Goal: Information Seeking & Learning: Learn about a topic

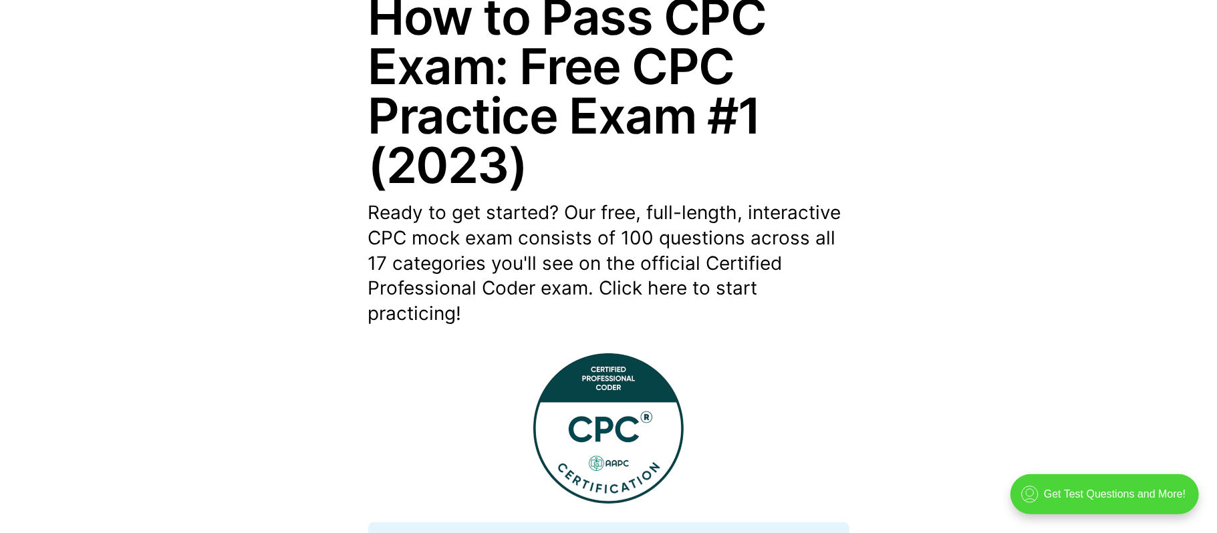
scroll to position [210, 0]
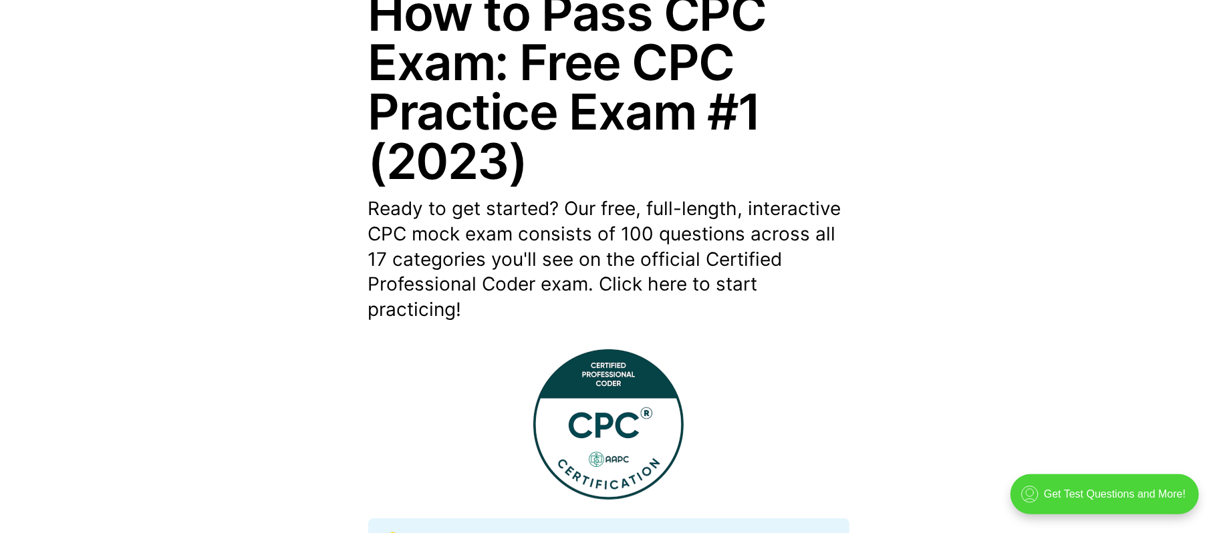
click at [912, 169] on header "By Medical Coding Ace — [DATE] How to Pass CPC Exam: Free CPC Practice Exam #1 …" at bounding box center [608, 145] width 1217 height 356
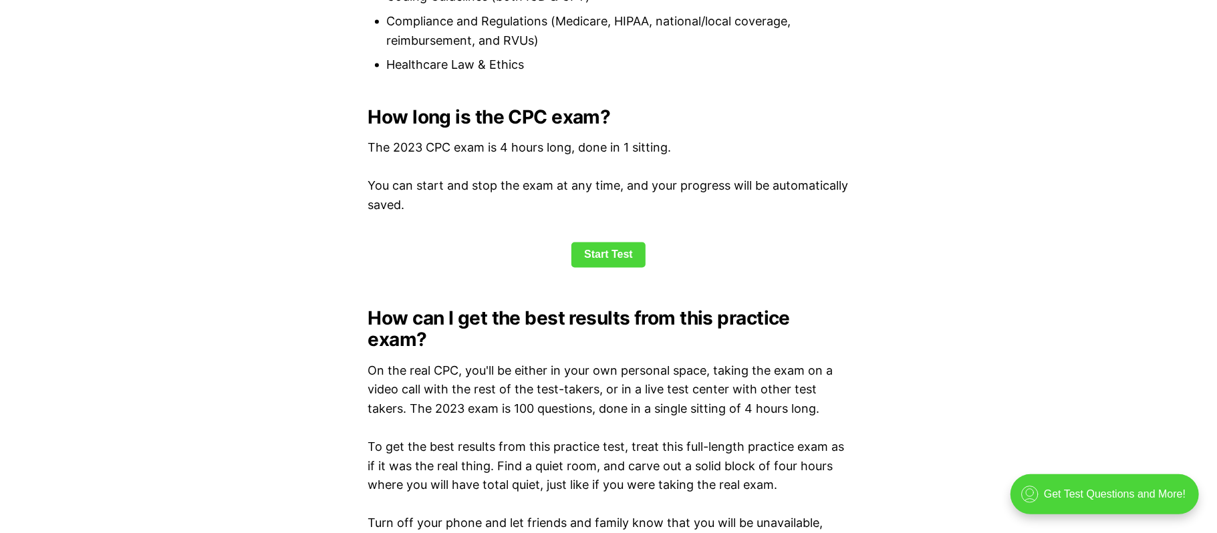
scroll to position [1741, 0]
click at [621, 261] on link "Start Test" at bounding box center [608, 256] width 74 height 25
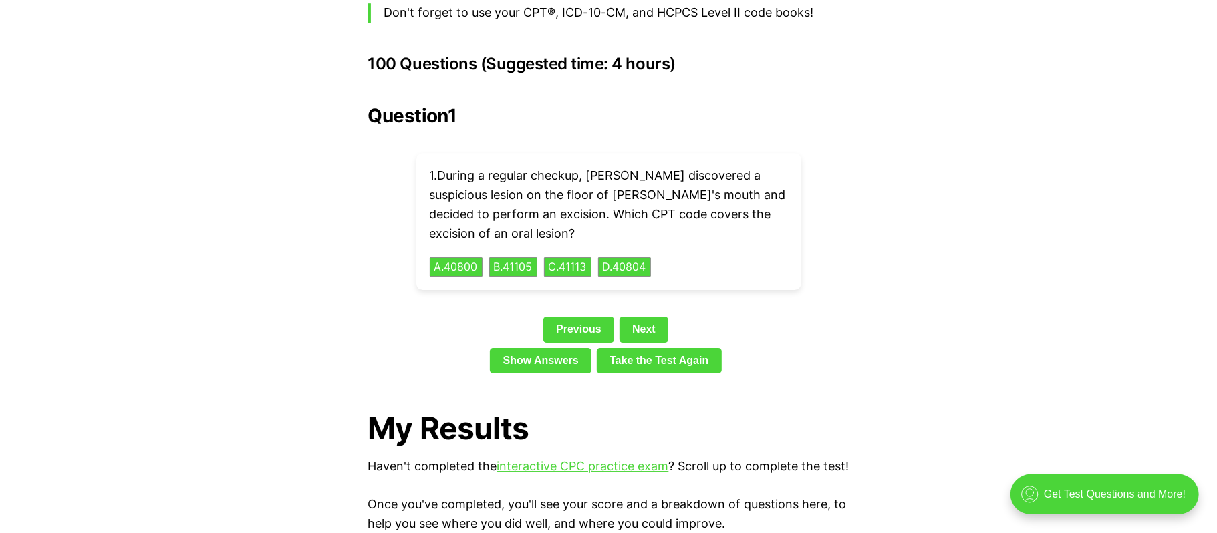
scroll to position [2929, 0]
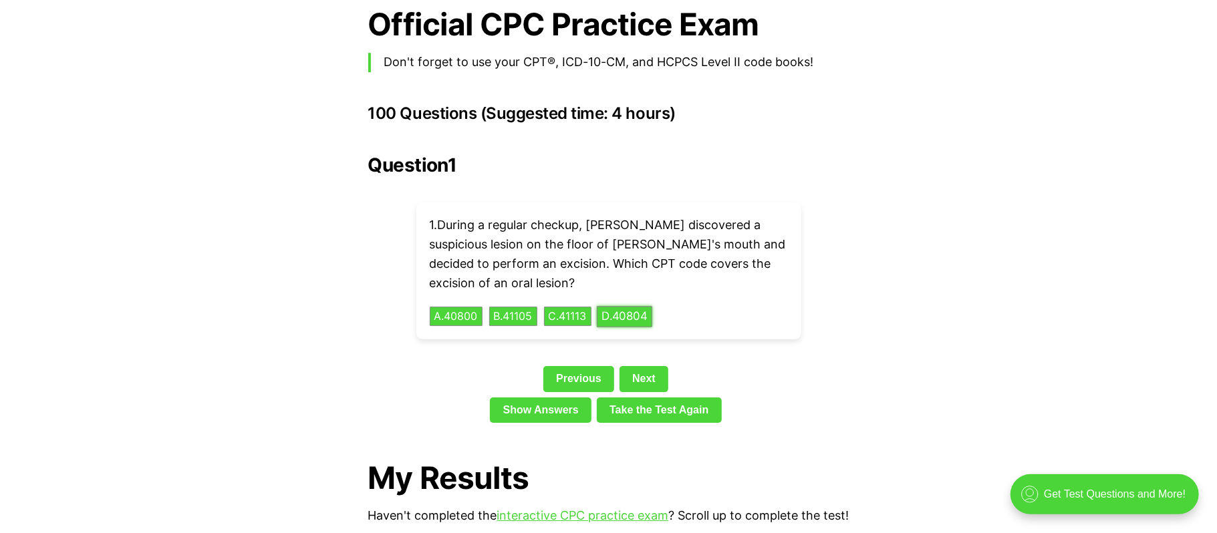
click at [622, 306] on button "D . 40804" at bounding box center [624, 316] width 55 height 21
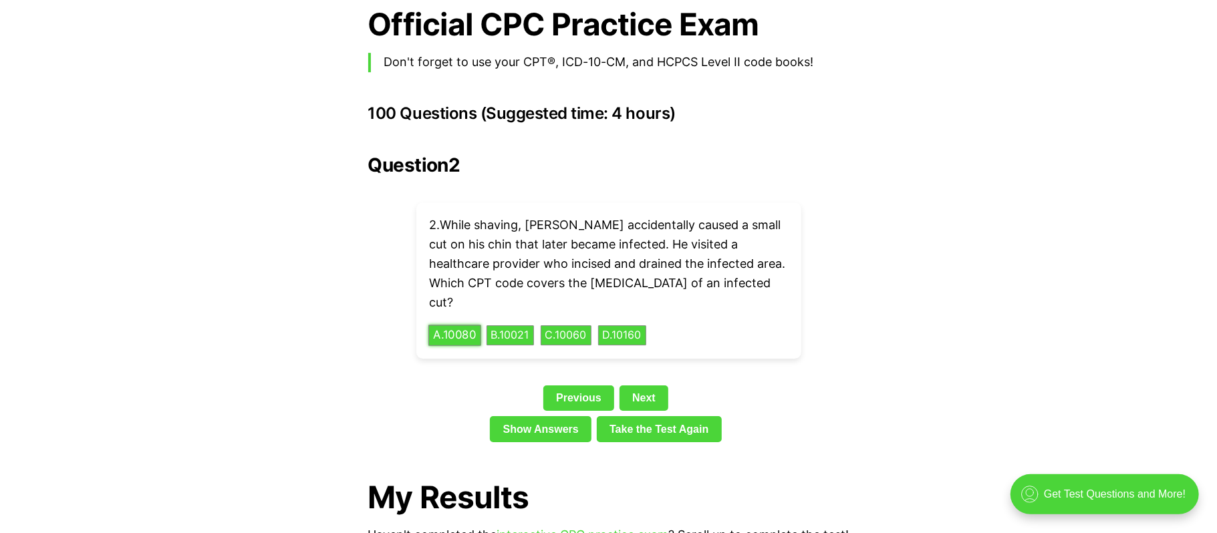
click at [456, 325] on button "A . 10080" at bounding box center [454, 335] width 53 height 21
click at [653, 386] on div "Previous Next" at bounding box center [608, 401] width 481 height 31
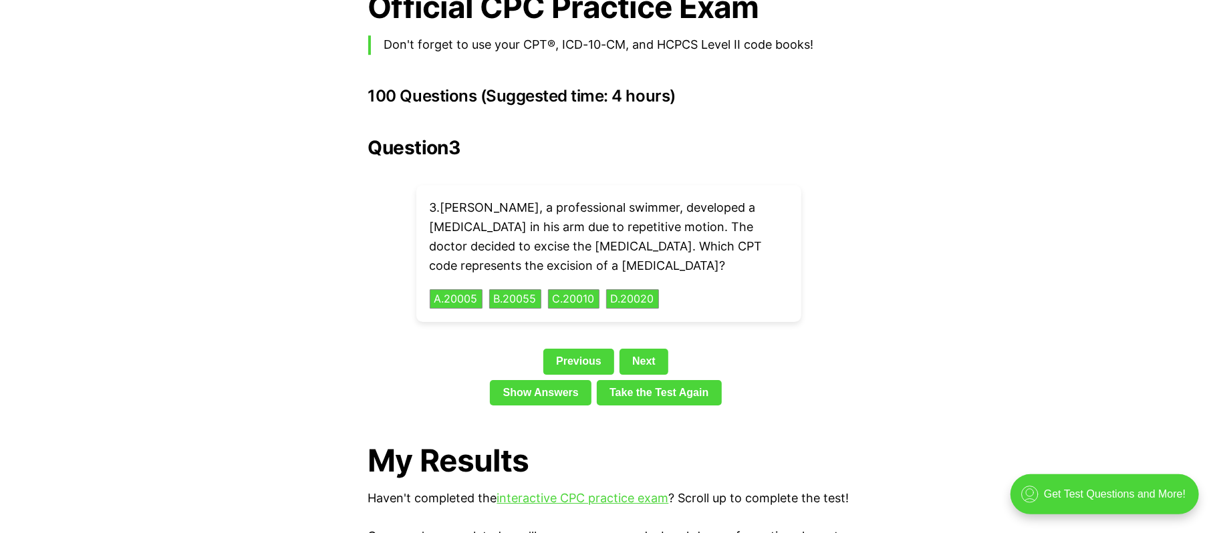
scroll to position [2946, 0]
click at [537, 381] on link "Show Answers" at bounding box center [541, 393] width 102 height 25
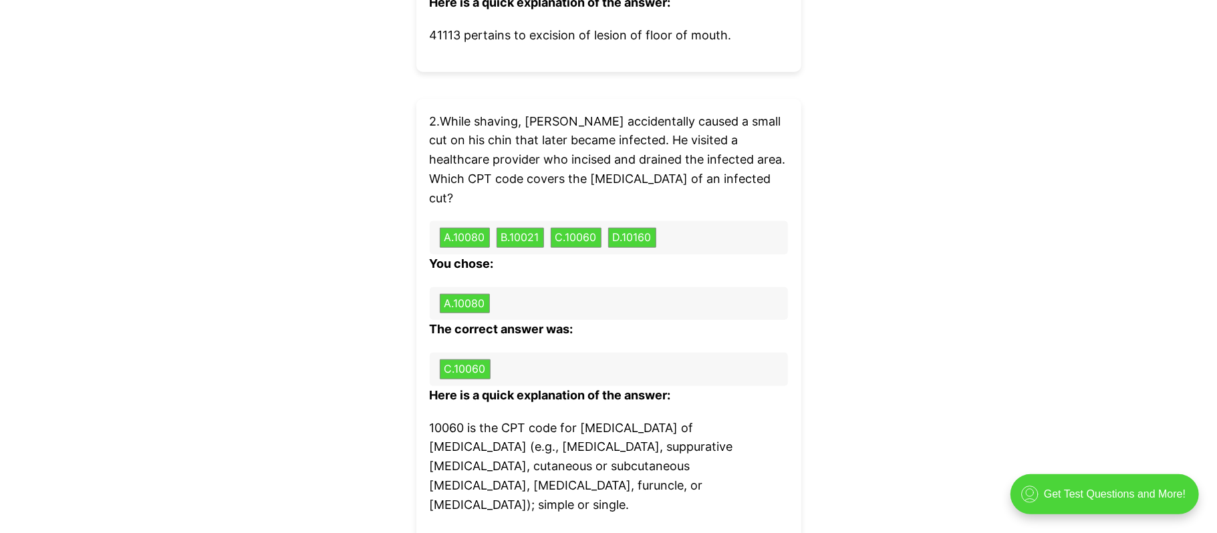
scroll to position [4375, 0]
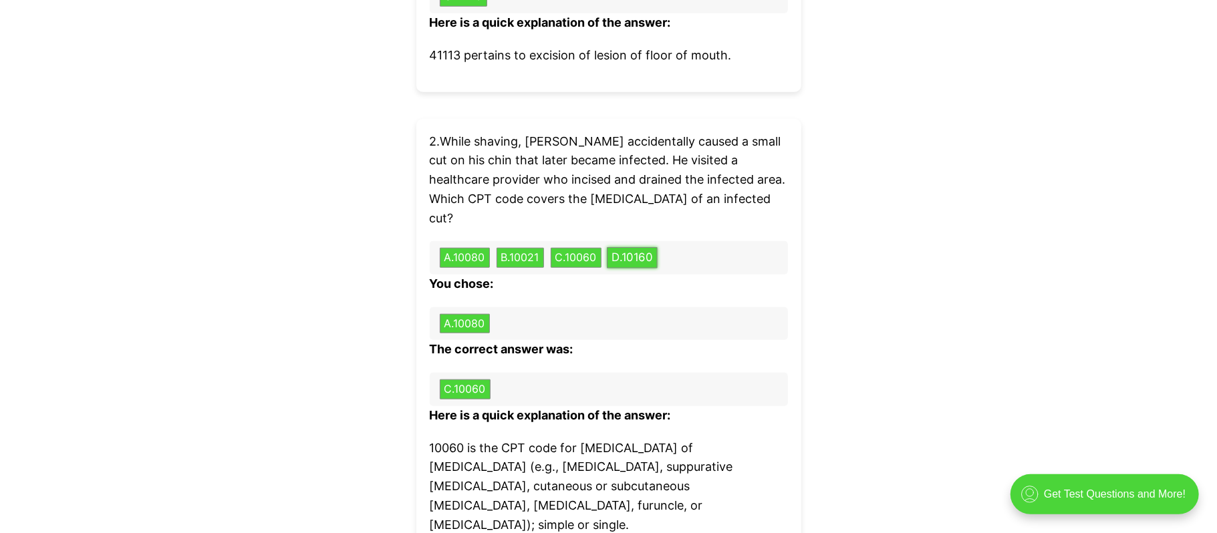
click at [643, 248] on button "D . 10160" at bounding box center [632, 258] width 51 height 21
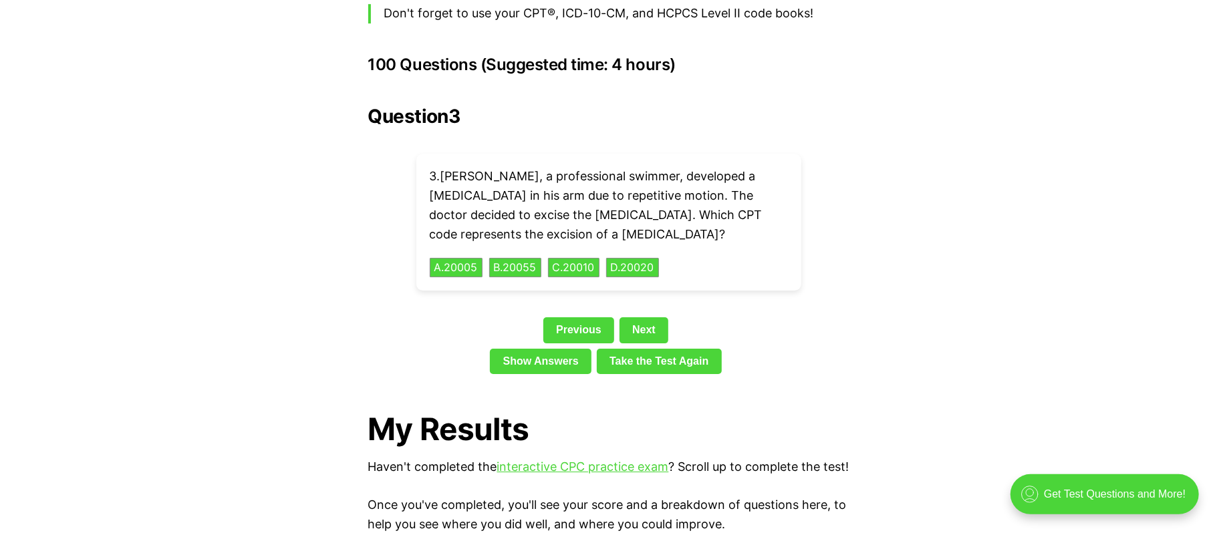
scroll to position [2975, 0]
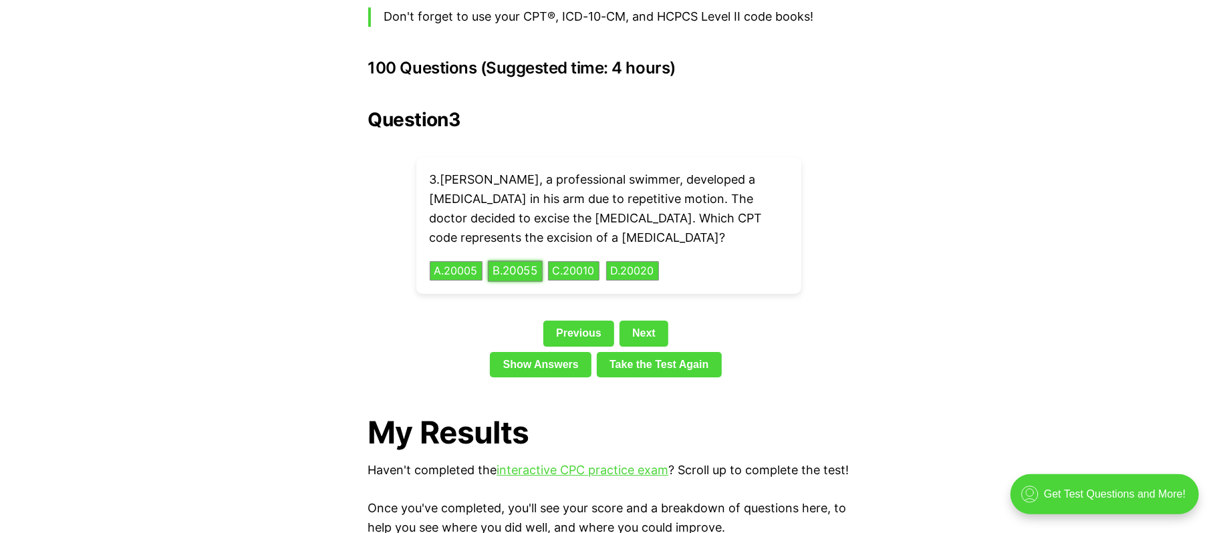
click at [528, 261] on button "B . 20055" at bounding box center [515, 271] width 55 height 21
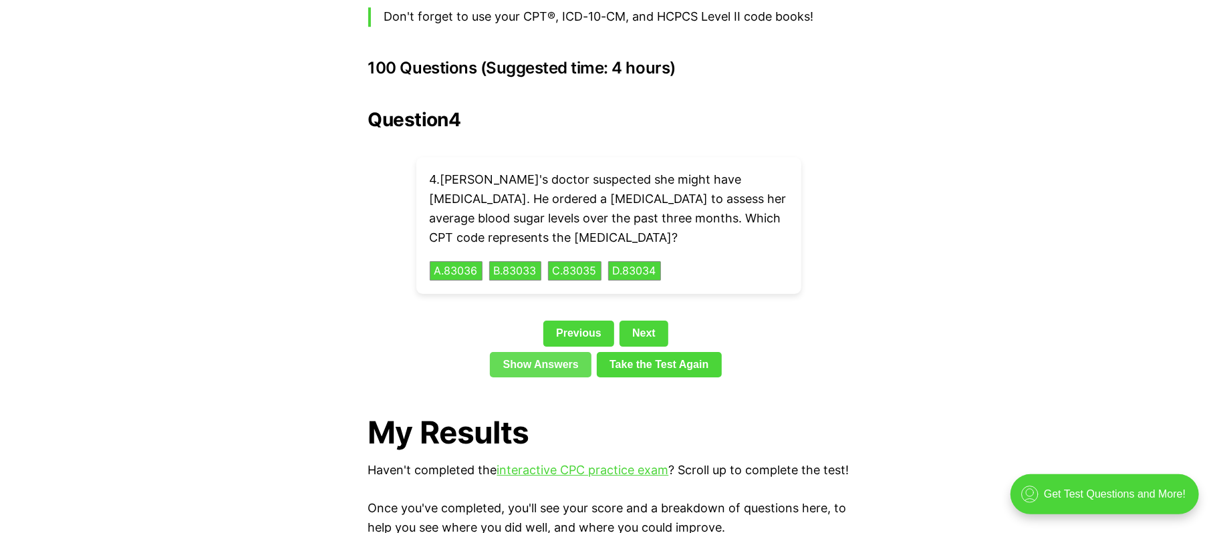
click at [525, 352] on link "Show Answers" at bounding box center [541, 364] width 102 height 25
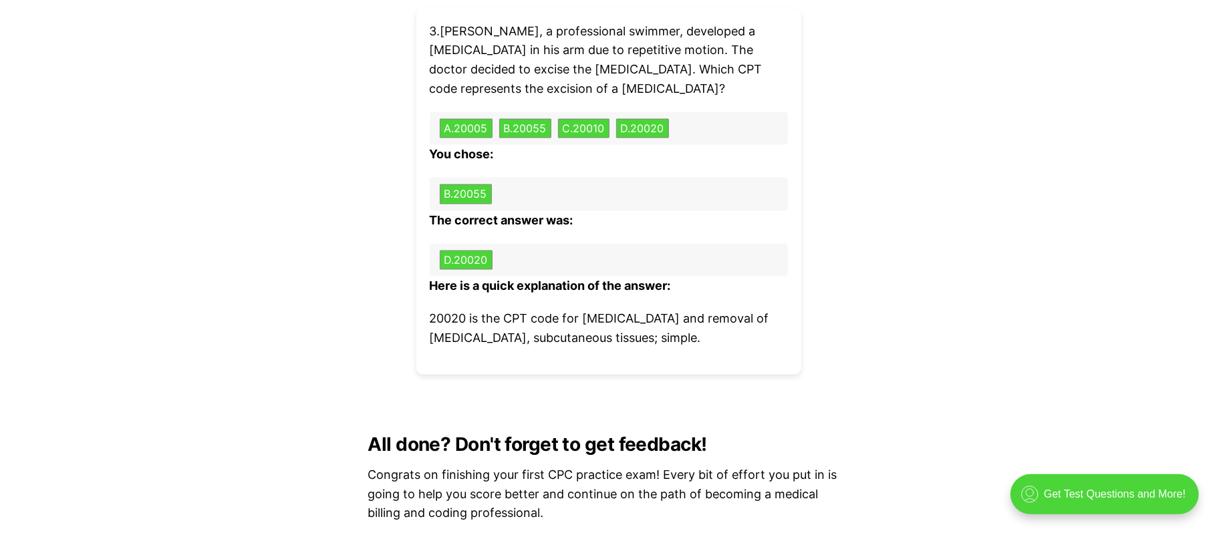
scroll to position [4956, 0]
